Goal: Find specific page/section: Find specific page/section

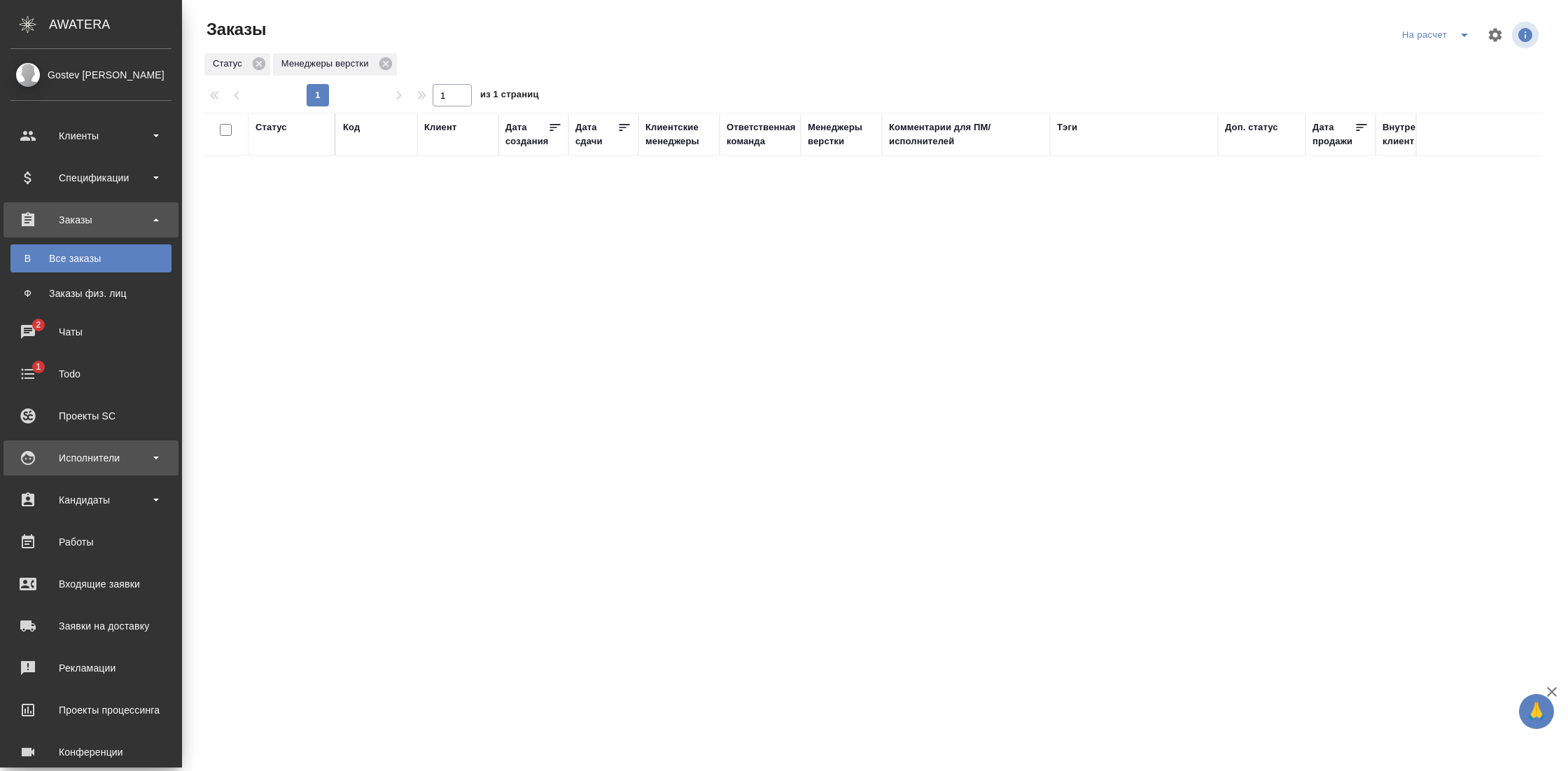
click at [102, 448] on div "Исполнители" at bounding box center [91, 457] width 161 height 21
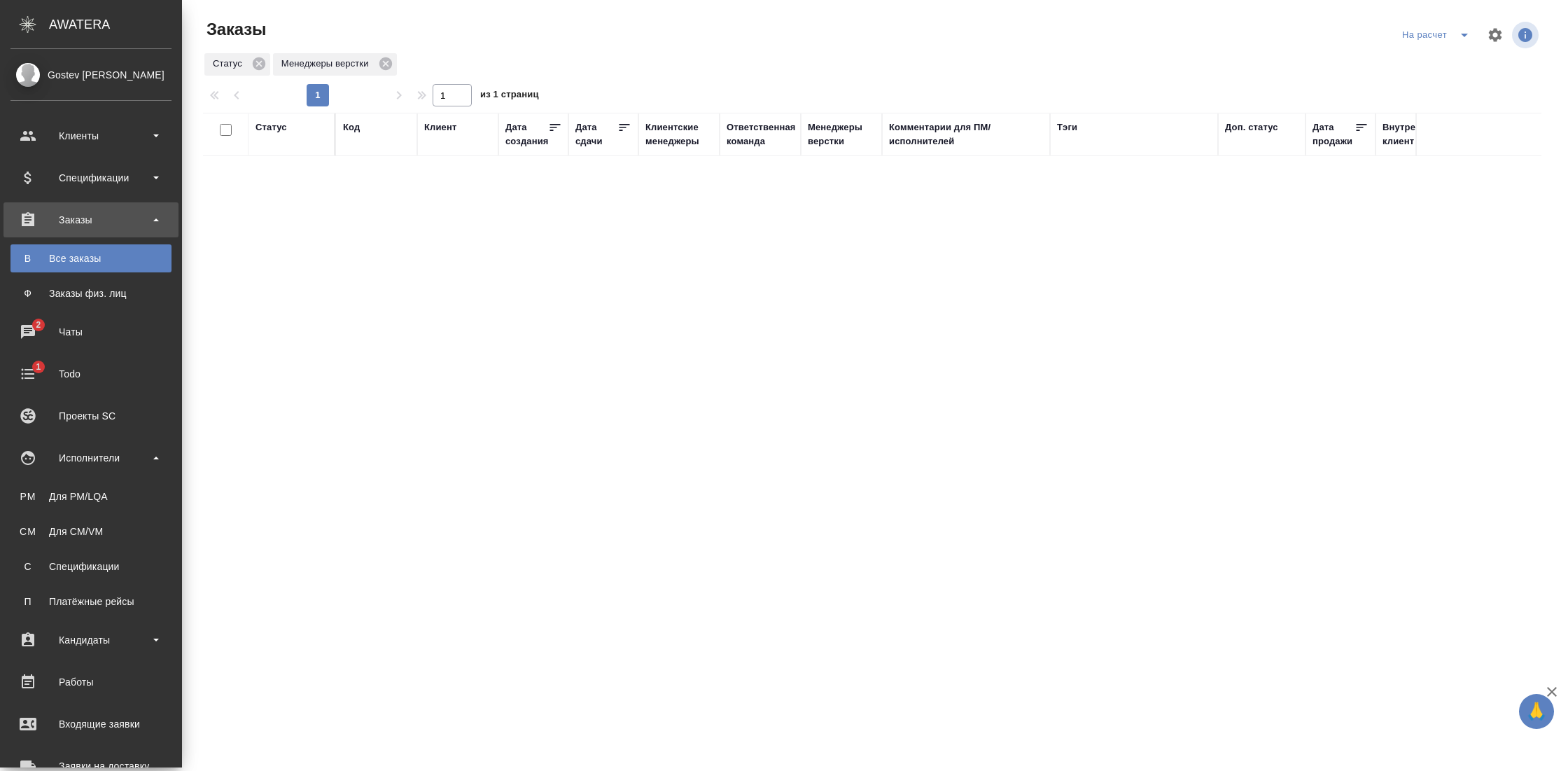
click at [64, 517] on li "CM Для CM/VM" at bounding box center [91, 531] width 182 height 28
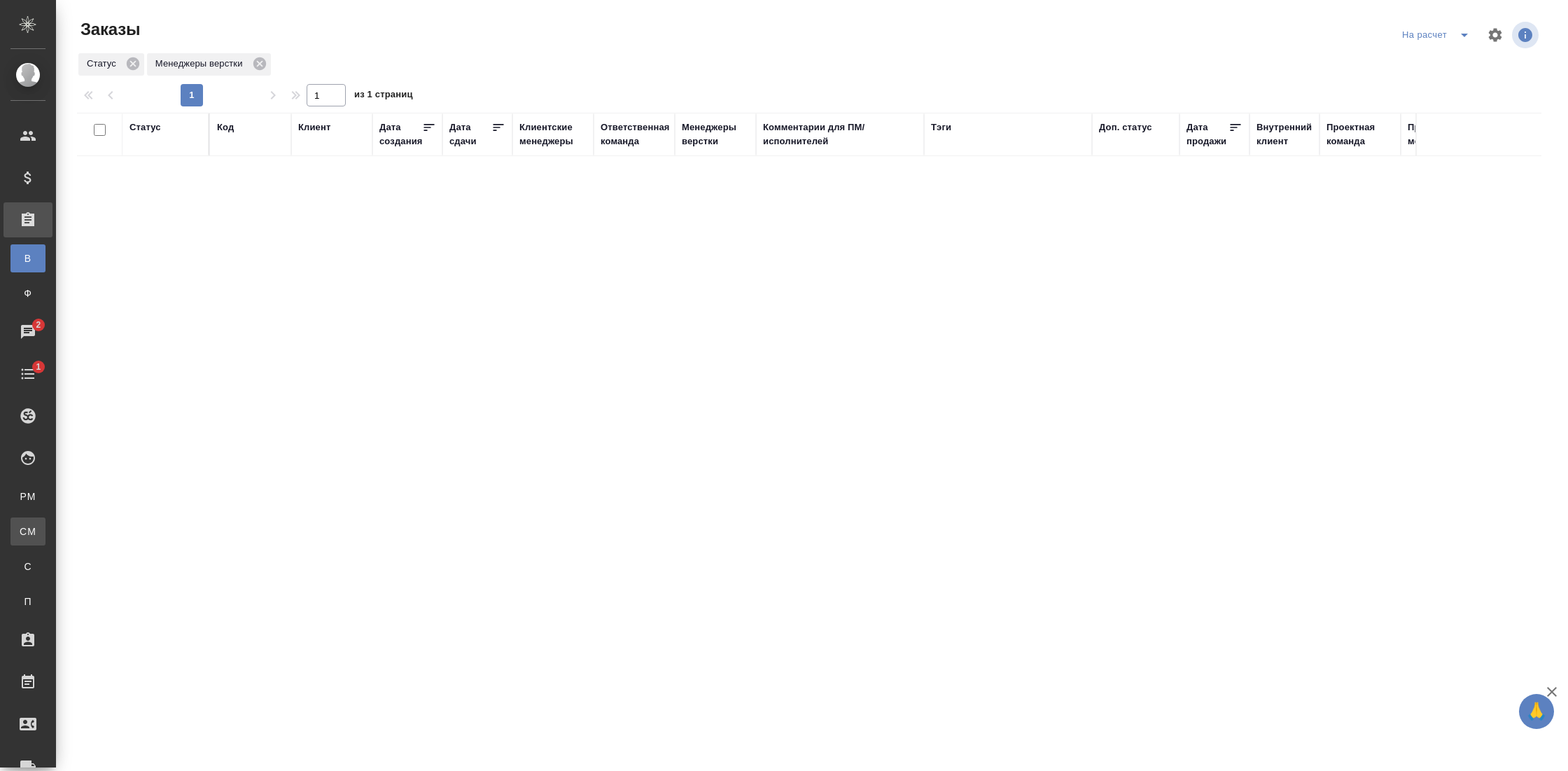
click at [21, 536] on div "Для CM/VM" at bounding box center [10, 531] width 21 height 14
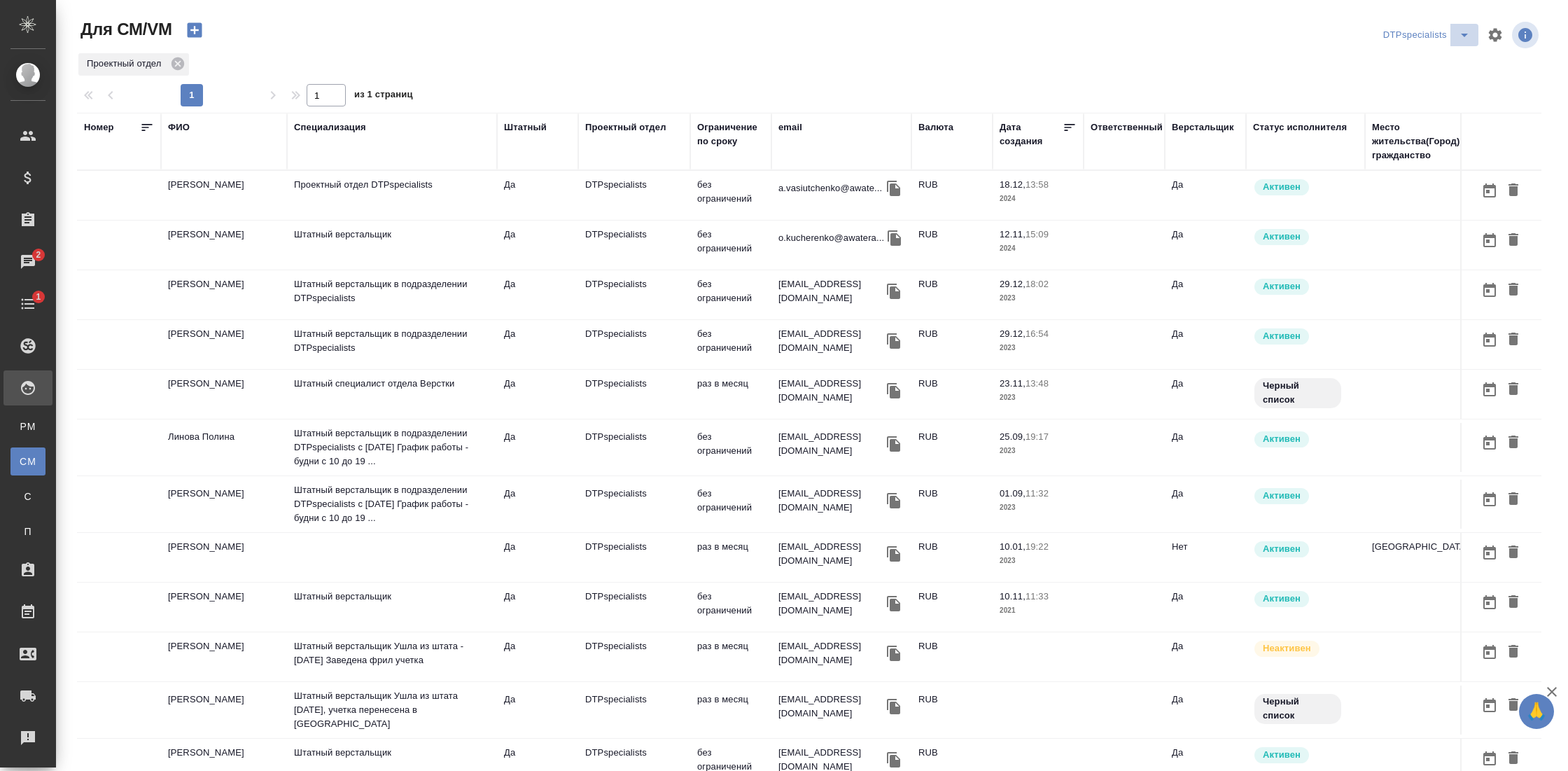
click at [1456, 31] on icon "split button" at bounding box center [1464, 35] width 16 height 16
click at [1408, 62] on li "Стандартные настройки" at bounding box center [1414, 63] width 135 height 23
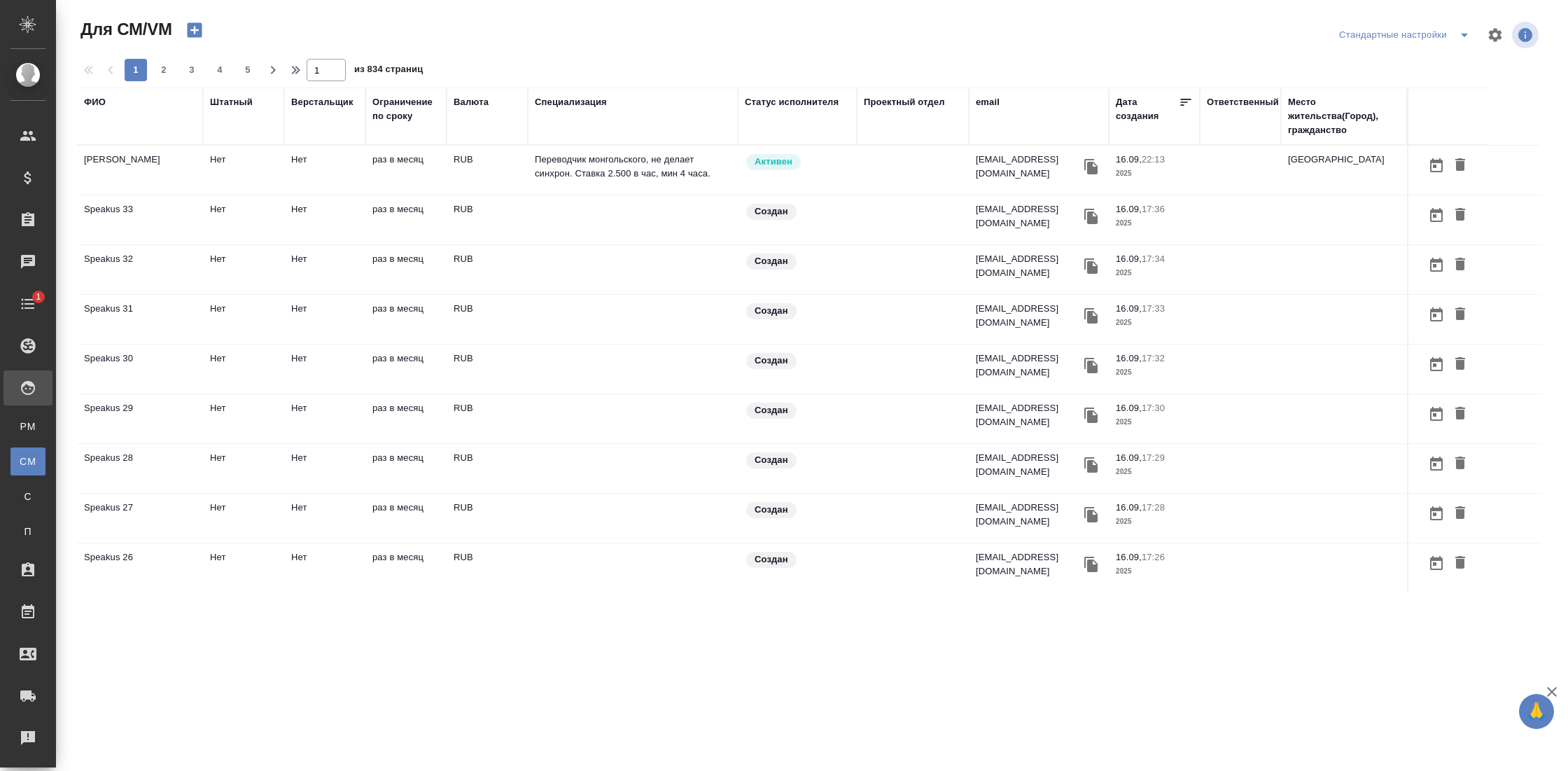
click at [104, 102] on div "ФИО" at bounding box center [95, 102] width 22 height 14
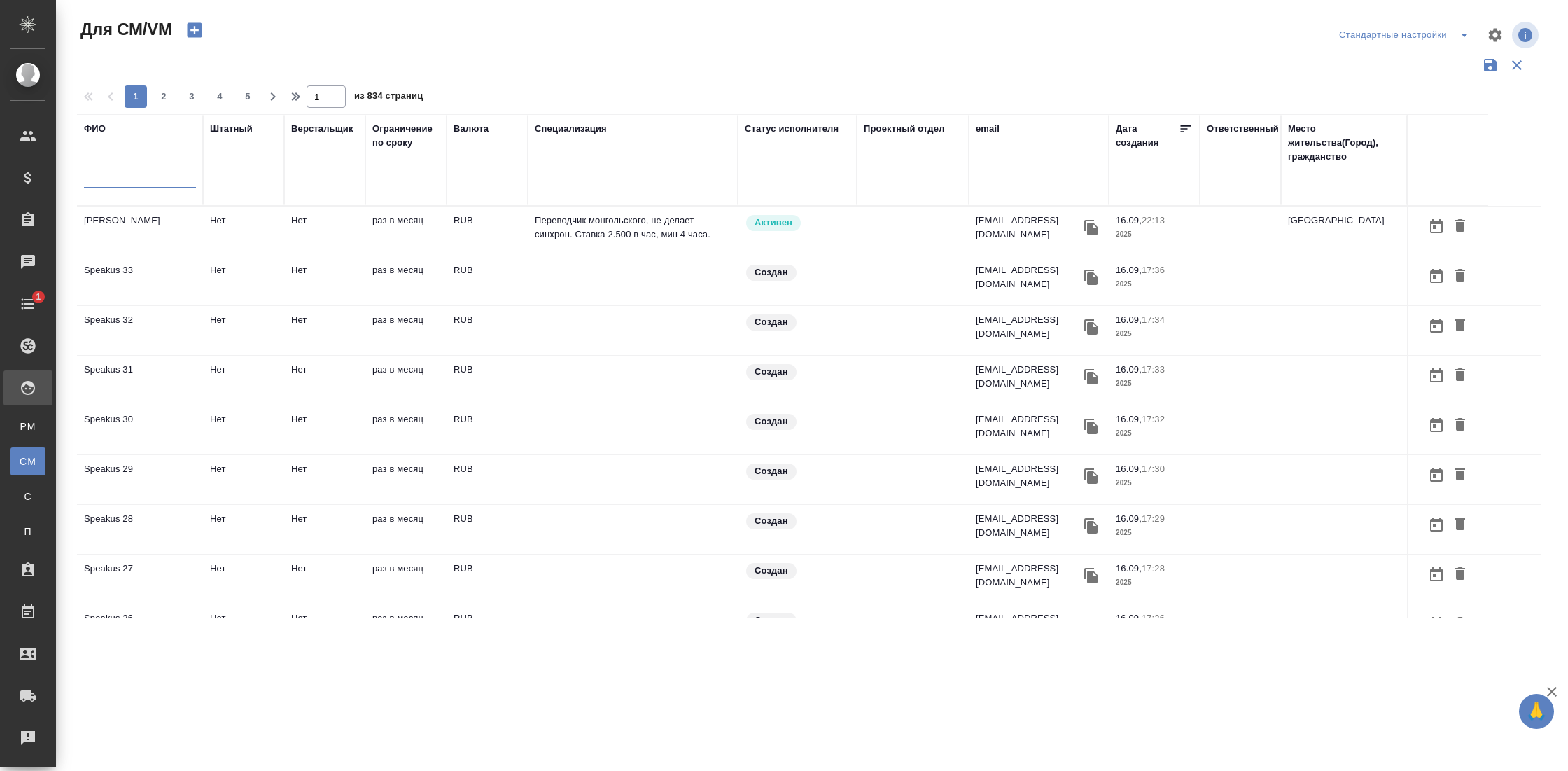
click at [133, 172] on input "text" at bounding box center [139, 179] width 112 height 17
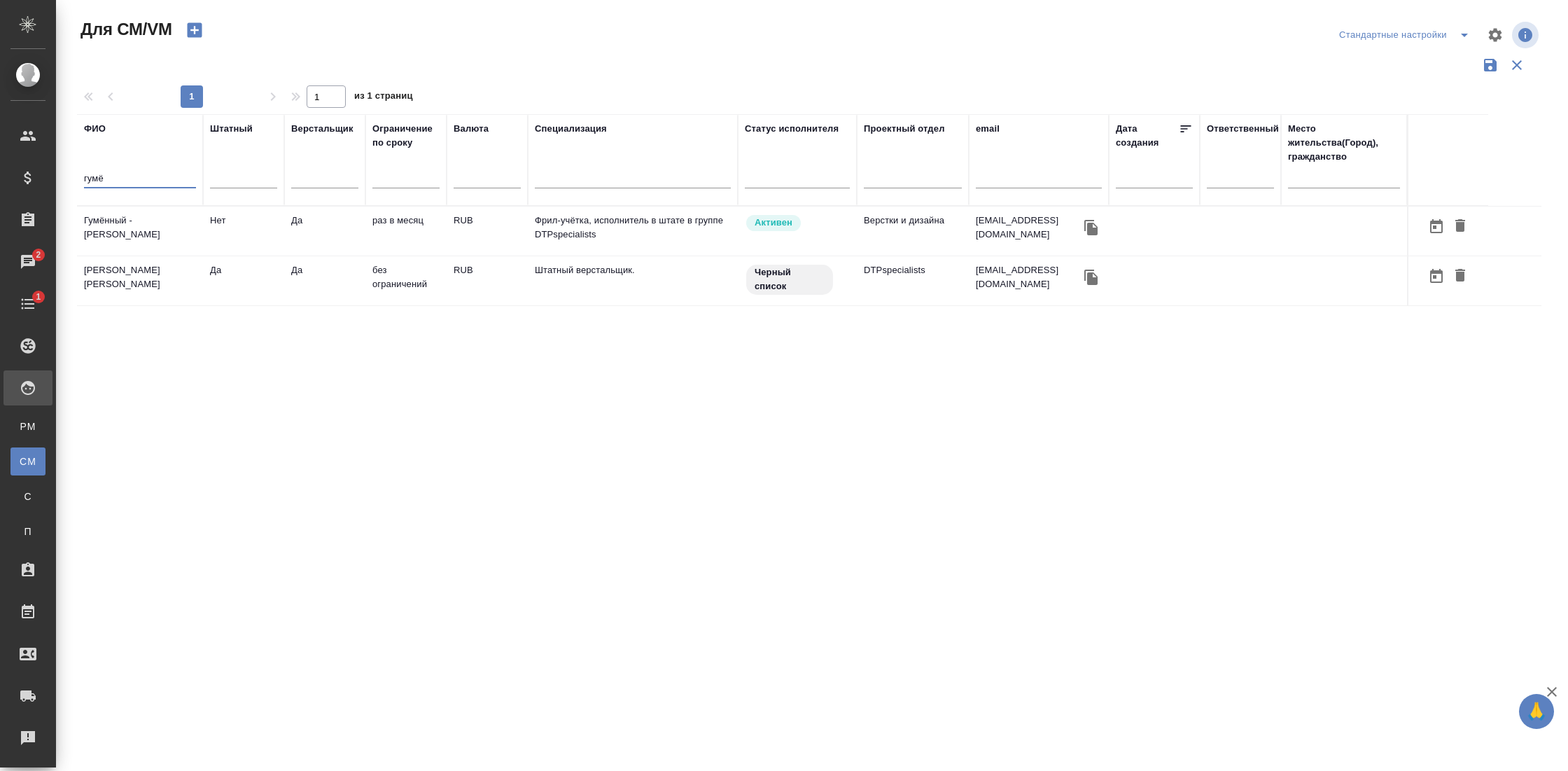
type input "гумё"
click at [155, 239] on td "[PERSON_NAME] -[PERSON_NAME]" at bounding box center [140, 231] width 126 height 49
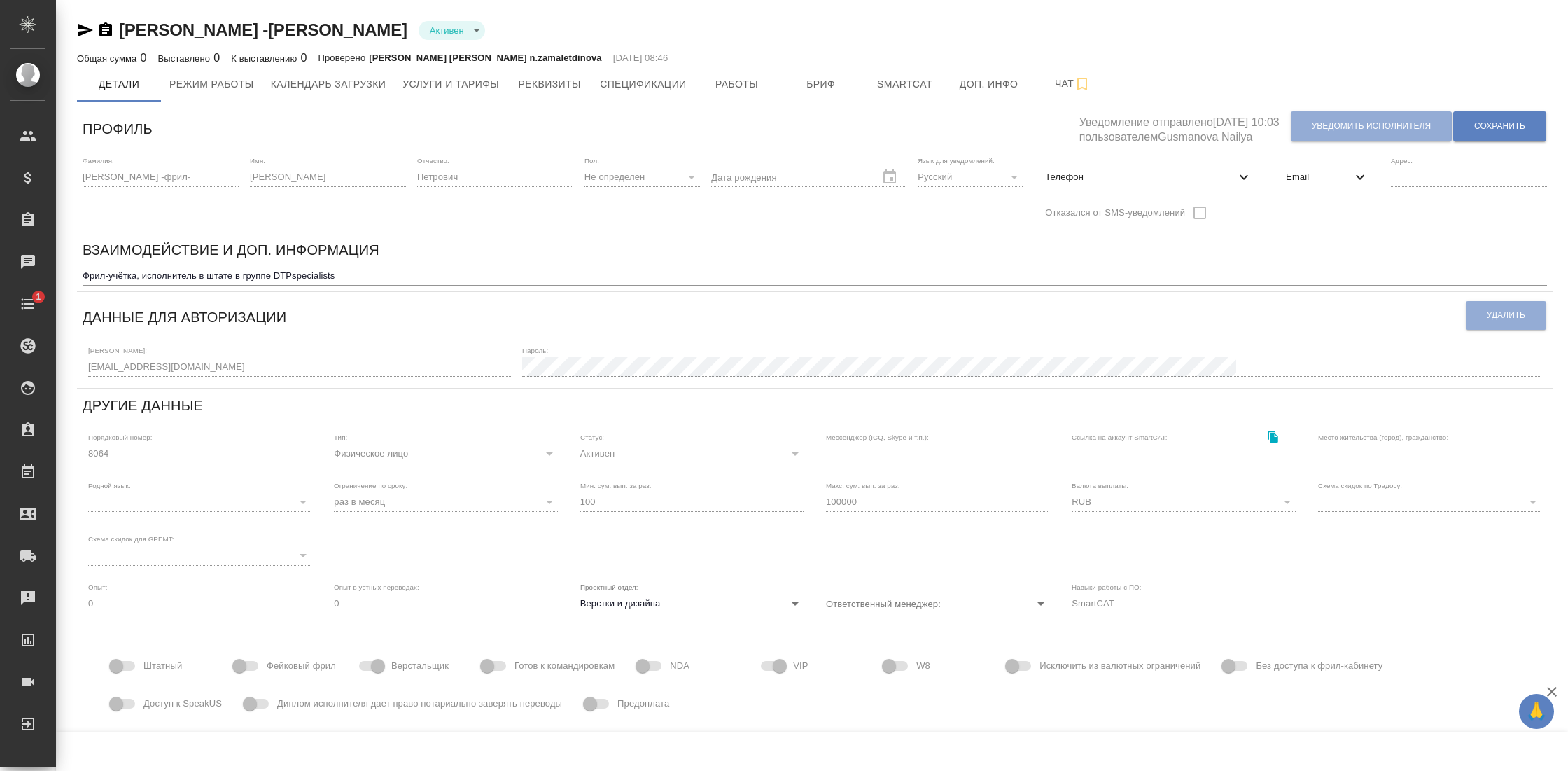
click at [103, 29] on icon "button" at bounding box center [105, 29] width 13 height 14
click at [84, 29] on icon "button" at bounding box center [85, 30] width 16 height 16
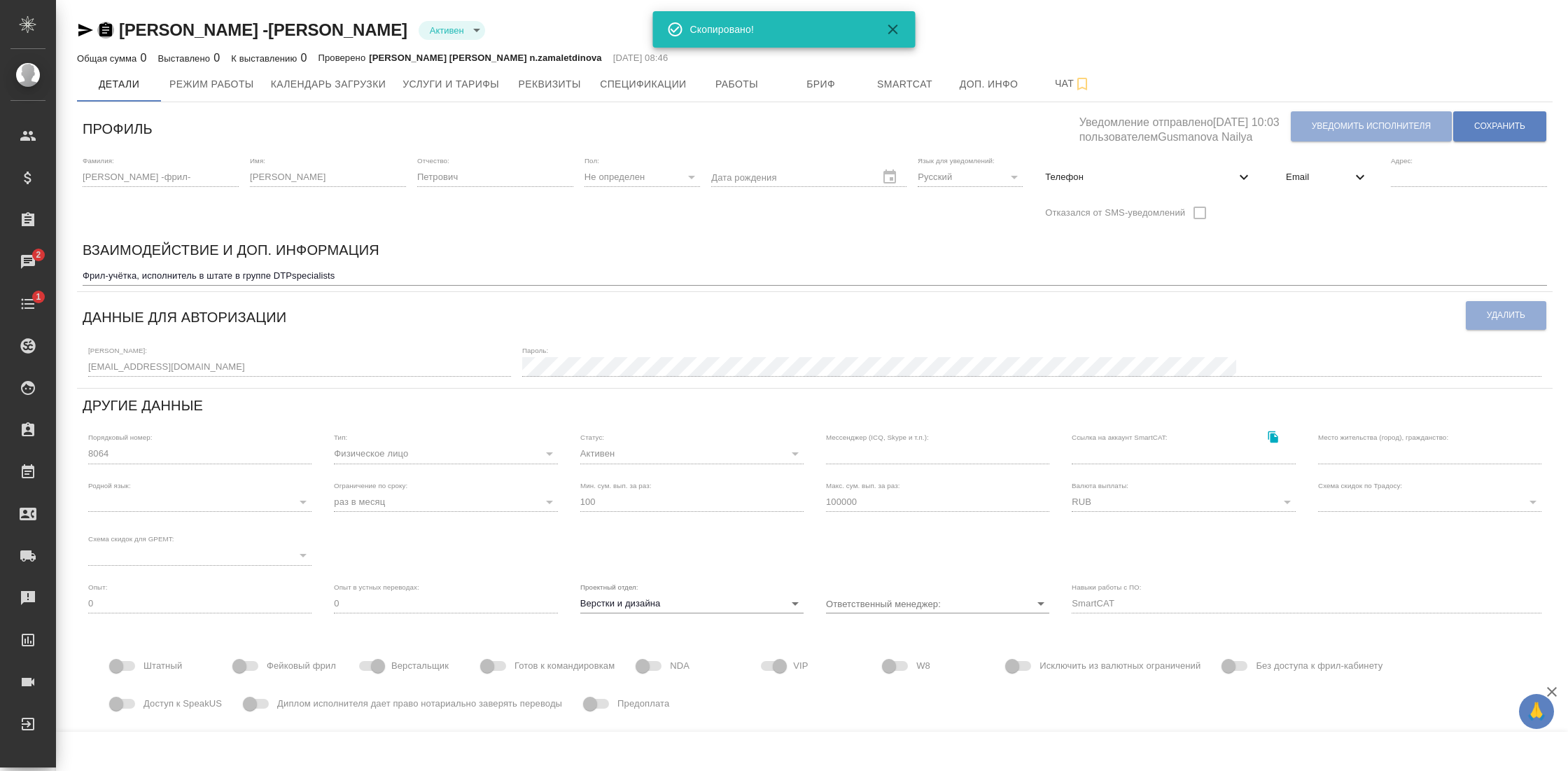
click at [103, 31] on icon "button" at bounding box center [105, 29] width 13 height 14
